Goal: Information Seeking & Learning: Learn about a topic

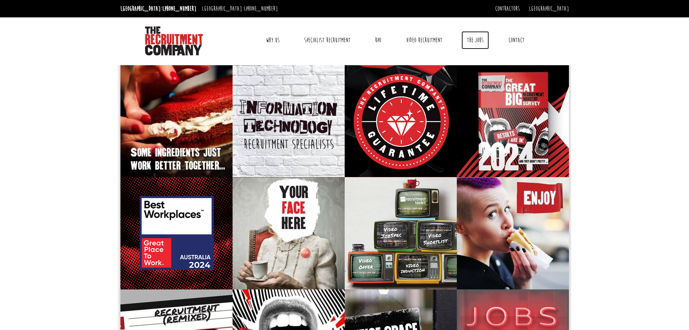
click at [476, 39] on link "The Jobs" at bounding box center [475, 40] width 27 height 18
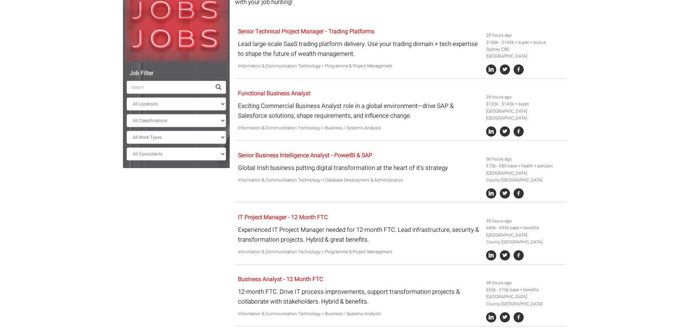
scroll to position [86, 0]
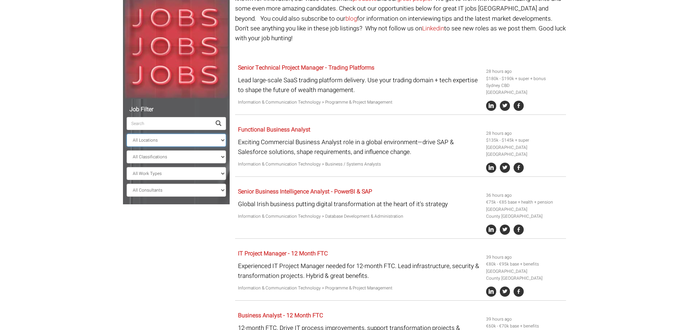
click at [146, 142] on select "All Locations [GEOGRAPHIC_DATA] [GEOGRAPHIC_DATA] [GEOGRAPHIC_DATA] [GEOGRAPHIC…" at bounding box center [176, 139] width 99 height 13
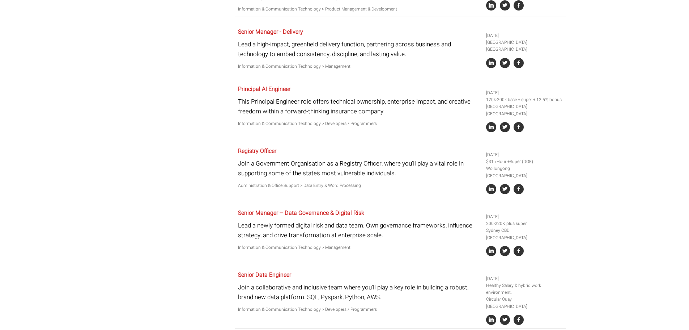
scroll to position [918, 0]
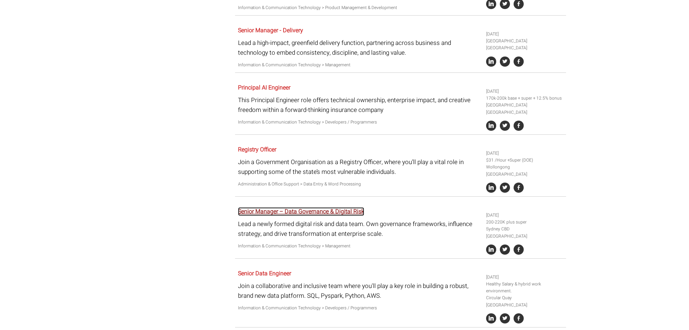
click at [259, 207] on link "Senior Manager – Data Governance & Digital Risk" at bounding box center [301, 211] width 126 height 9
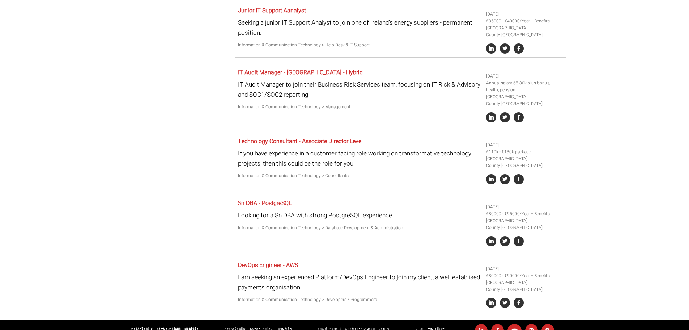
scroll to position [1530, 0]
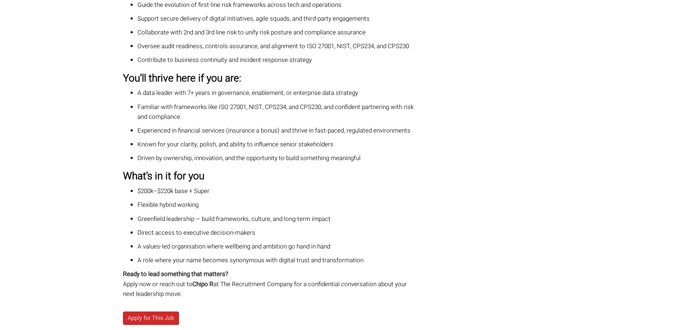
scroll to position [543, 0]
